Goal: Task Accomplishment & Management: Manage account settings

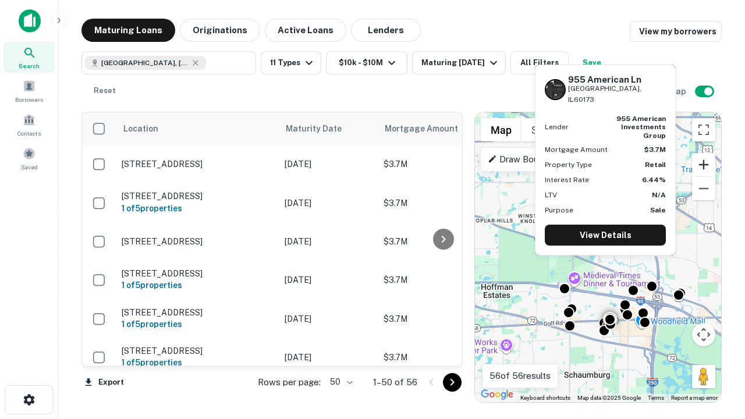
click at [704, 165] on button "Zoom in" at bounding box center [703, 164] width 23 height 23
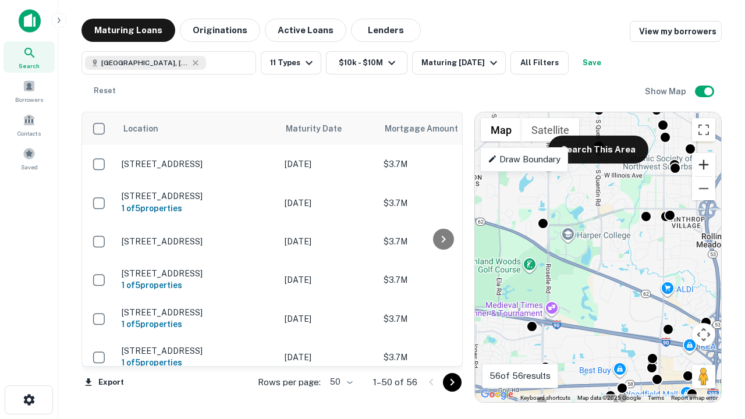
click at [704, 165] on button "Zoom in" at bounding box center [703, 164] width 23 height 23
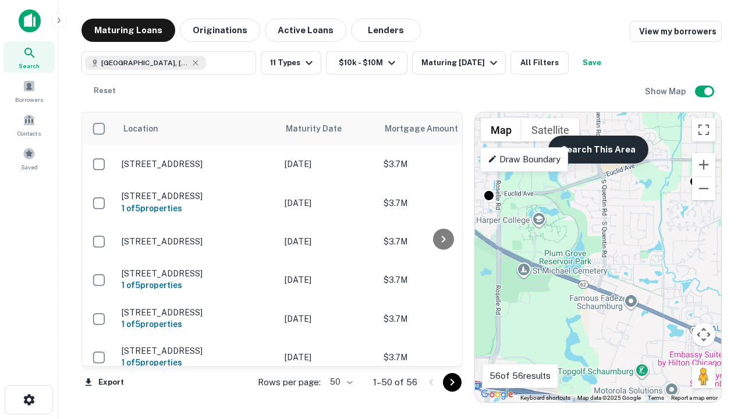
click at [598, 150] on button "Search This Area" at bounding box center [599, 150] width 100 height 28
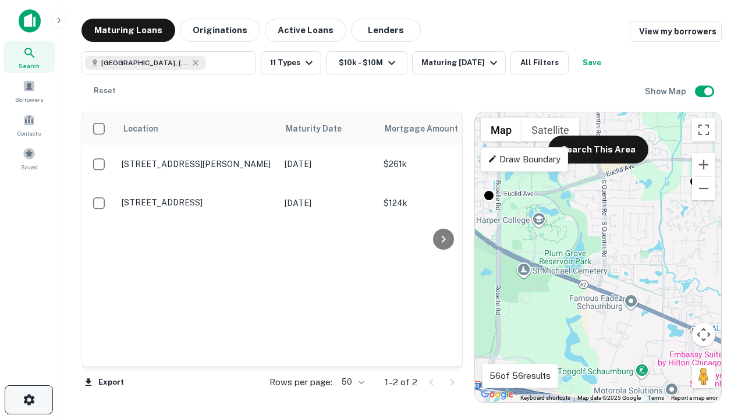
click at [29, 400] on icon "button" at bounding box center [29, 400] width 14 height 14
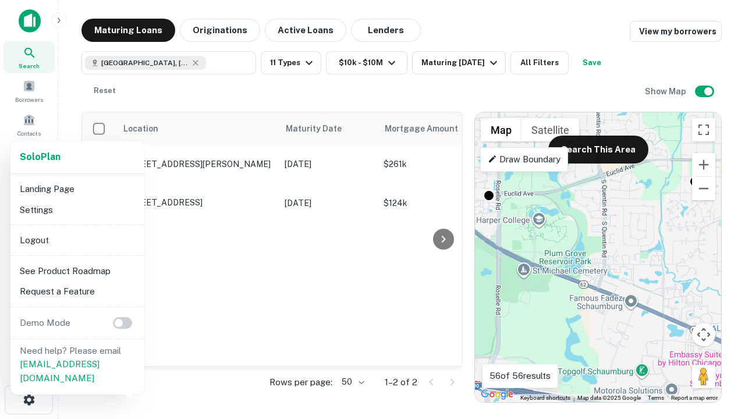
click at [77, 240] on li "Logout" at bounding box center [77, 240] width 125 height 21
